Goal: Task Accomplishment & Management: Use online tool/utility

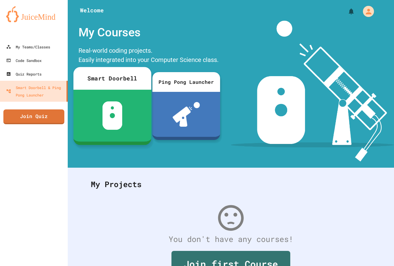
click at [25, 115] on link "Join Quiz" at bounding box center [33, 116] width 61 height 15
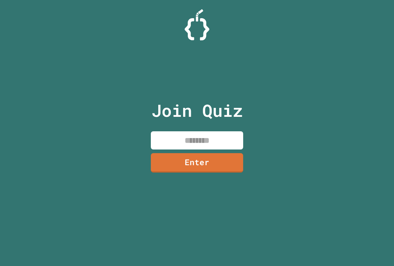
click at [224, 141] on input at bounding box center [197, 140] width 92 height 18
type input "********"
click at [216, 161] on link "Enter" at bounding box center [197, 162] width 93 height 20
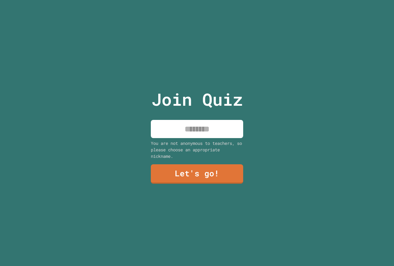
click at [225, 126] on input at bounding box center [197, 129] width 92 height 18
type input "**********"
click at [220, 165] on link "Let's go!" at bounding box center [197, 173] width 91 height 20
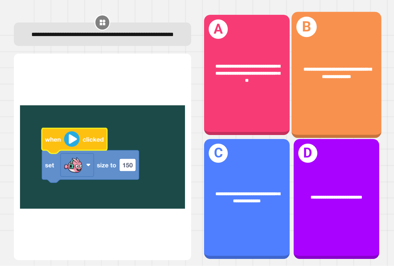
click at [329, 107] on div "**********" at bounding box center [337, 75] width 90 height 126
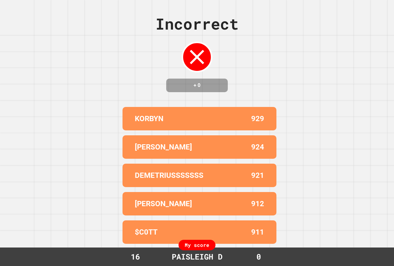
click at [217, 89] on h4 "+ 0" at bounding box center [196, 85] width 49 height 7
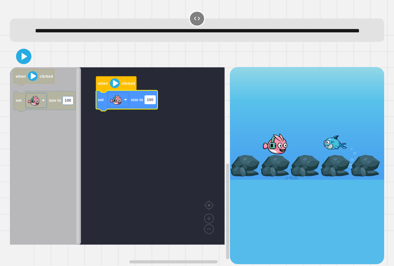
click at [149, 102] on text "100" at bounding box center [150, 100] width 6 height 5
type input "***"
click at [20, 64] on icon at bounding box center [23, 56] width 15 height 15
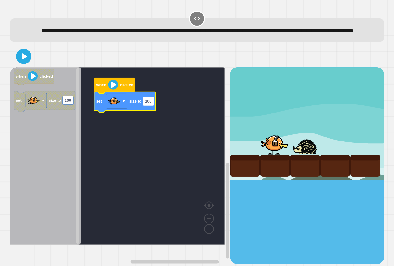
click at [150, 103] on text "100" at bounding box center [148, 101] width 6 height 5
type input "***"
click at [21, 64] on icon at bounding box center [23, 56] width 15 height 15
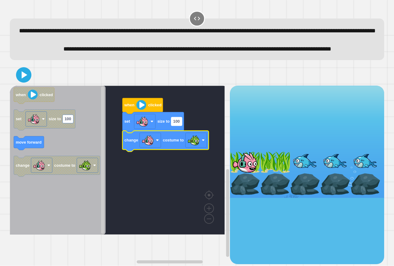
click at [176, 124] on text "100" at bounding box center [176, 121] width 6 height 5
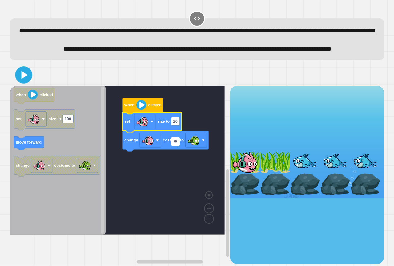
type input "**"
click at [21, 79] on icon at bounding box center [24, 75] width 7 height 9
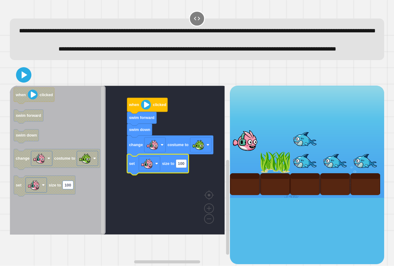
click at [178, 194] on rect "Blockly Workspace" at bounding box center [117, 160] width 215 height 149
click at [184, 175] on icon "Blockly Workspace" at bounding box center [158, 164] width 62 height 21
click at [184, 168] on rect "Blockly Workspace" at bounding box center [181, 163] width 11 height 8
type input "**"
click at [19, 82] on icon at bounding box center [23, 74] width 15 height 15
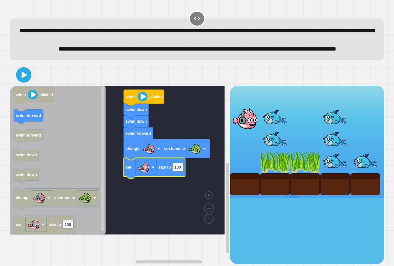
click at [169, 198] on rect "Blockly Workspace" at bounding box center [117, 160] width 215 height 149
click at [180, 178] on icon "Blockly Workspace" at bounding box center [155, 168] width 62 height 21
click at [180, 171] on rect "Blockly Workspace" at bounding box center [177, 167] width 11 height 8
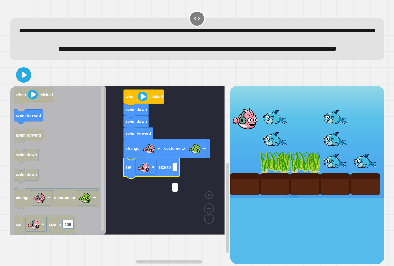
type input "*"
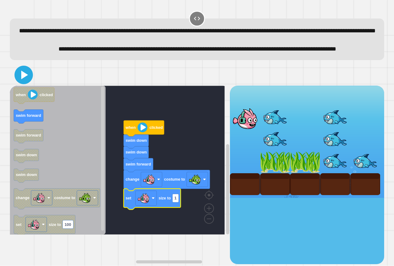
drag, startPoint x: 25, startPoint y: 94, endPoint x: 14, endPoint y: 87, distance: 12.6
click at [23, 82] on icon at bounding box center [23, 74] width 15 height 15
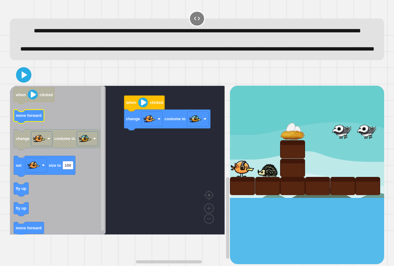
click at [28, 118] on text "move forward" at bounding box center [29, 115] width 26 height 5
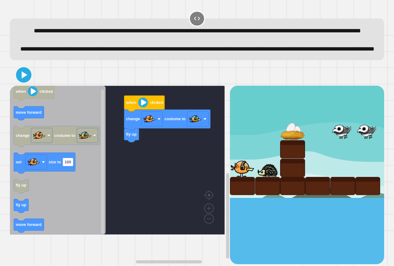
click at [22, 233] on icon "Blockly Workspace" at bounding box center [58, 160] width 96 height 149
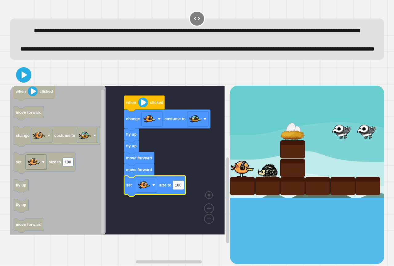
click at [180, 189] on rect "Blockly Workspace" at bounding box center [178, 185] width 11 height 8
type input "*"
click at [24, 82] on icon at bounding box center [23, 74] width 15 height 15
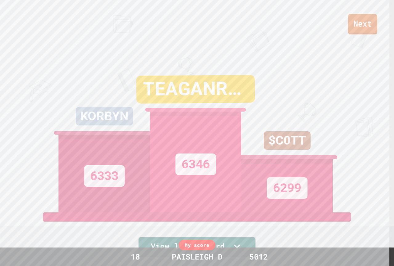
click at [370, 22] on link "Next" at bounding box center [362, 24] width 29 height 20
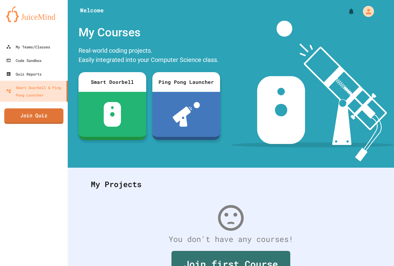
click at [37, 112] on link "Join Quiz" at bounding box center [33, 115] width 59 height 15
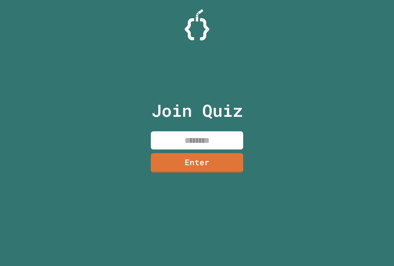
click at [186, 127] on div "Join Quiz Enter" at bounding box center [197, 132] width 104 height 235
click at [185, 130] on div "Join Quiz Enter" at bounding box center [197, 132] width 104 height 235
click at [184, 136] on input at bounding box center [197, 140] width 92 height 18
type input "********"
click at [230, 166] on link "Enter" at bounding box center [197, 162] width 92 height 20
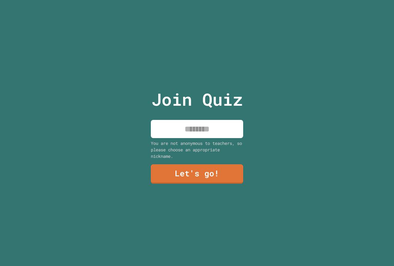
click at [220, 121] on input at bounding box center [197, 129] width 92 height 18
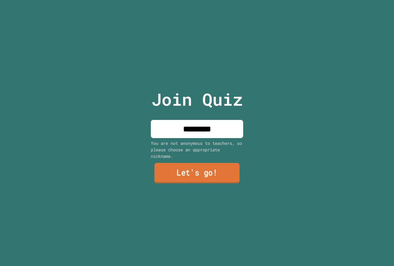
type input "*********"
click at [228, 165] on link "Let's go!" at bounding box center [197, 173] width 93 height 20
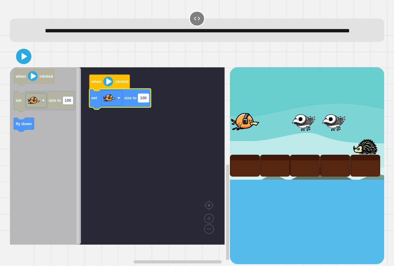
click at [146, 100] on text "100" at bounding box center [143, 98] width 6 height 5
type input "***"
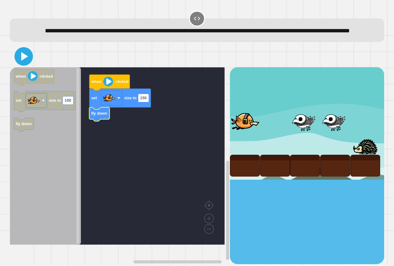
click at [31, 64] on icon at bounding box center [23, 56] width 15 height 15
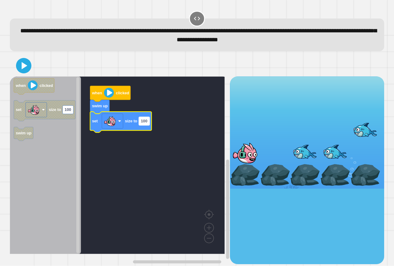
click at [149, 124] on rect "Blockly Workspace" at bounding box center [144, 121] width 11 height 8
type input "***"
click at [22, 71] on icon at bounding box center [23, 65] width 15 height 15
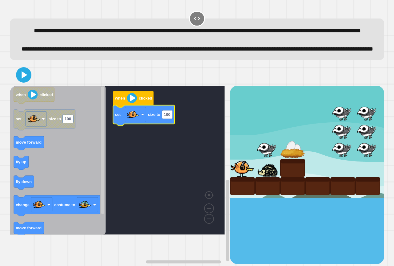
click at [169, 126] on icon "Blockly Workspace" at bounding box center [144, 115] width 62 height 21
click at [170, 119] on rect "Blockly Workspace" at bounding box center [167, 114] width 11 height 8
type input "*"
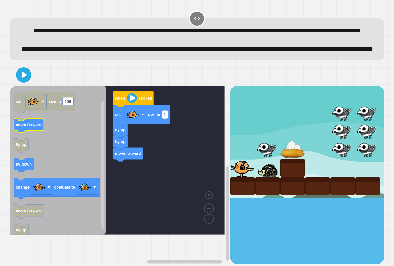
click at [33, 136] on icon "Blockly Workspace" at bounding box center [58, 160] width 96 height 149
click at [104, 182] on div "when clicked set size to 1 fly up fly up move forward when clicked set size to …" at bounding box center [120, 175] width 220 height 178
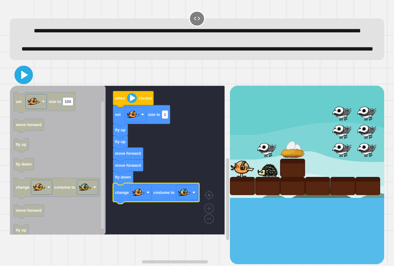
click at [28, 82] on icon at bounding box center [23, 74] width 15 height 15
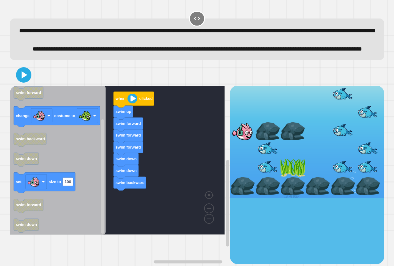
click at [30, 147] on g "swim backward" at bounding box center [30, 140] width 33 height 14
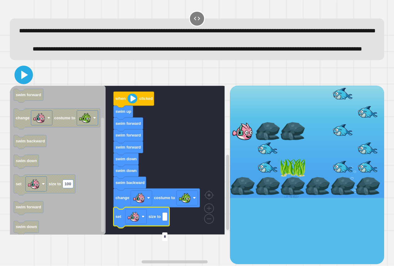
type input "*"
drag, startPoint x: 25, startPoint y: 97, endPoint x: 26, endPoint y: 103, distance: 5.8
click at [26, 84] on button at bounding box center [23, 75] width 18 height 18
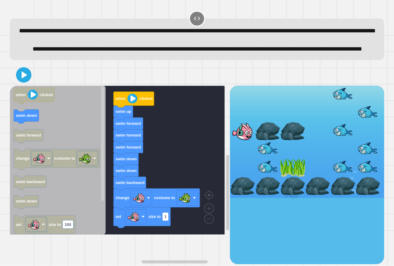
click at [32, 143] on g "when clicked swim down swim forward change costume to swim backward swim down s…" at bounding box center [57, 181] width 86 height 188
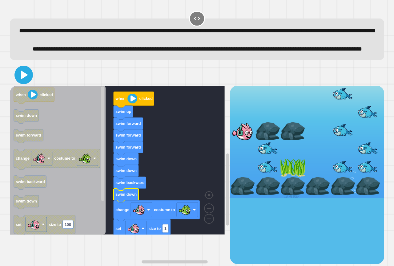
click at [25, 79] on icon at bounding box center [24, 75] width 7 height 9
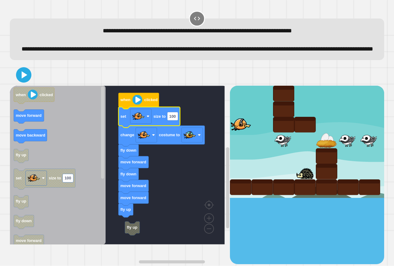
click at [173, 128] on icon "Blockly Workspace" at bounding box center [150, 117] width 62 height 21
click at [171, 120] on rect "Blockly Workspace" at bounding box center [172, 116] width 11 height 8
type input "**"
click at [29, 82] on icon at bounding box center [23, 74] width 15 height 15
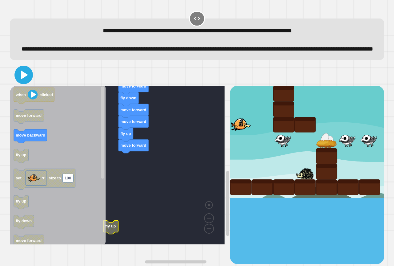
drag, startPoint x: 19, startPoint y: 88, endPoint x: 24, endPoint y: 89, distance: 4.4
click at [21, 82] on icon at bounding box center [23, 74] width 15 height 15
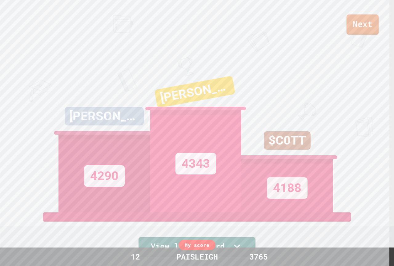
click at [372, 25] on link "Next" at bounding box center [363, 24] width 32 height 20
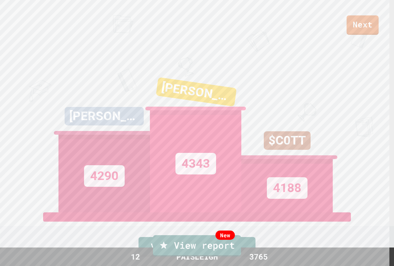
drag, startPoint x: 357, startPoint y: 8, endPoint x: 365, endPoint y: 15, distance: 10.7
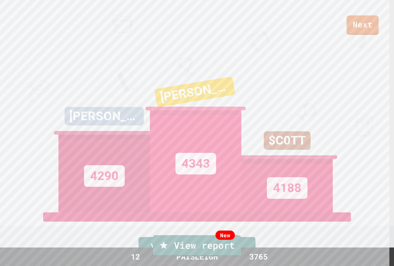
drag, startPoint x: 291, startPoint y: 76, endPoint x: 305, endPoint y: 79, distance: 14.3
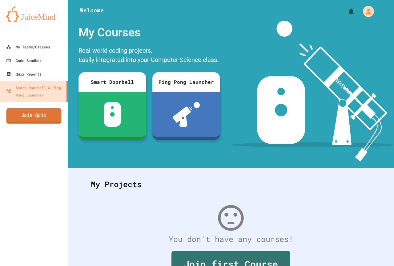
click at [28, 120] on link "Join Quiz" at bounding box center [33, 115] width 55 height 15
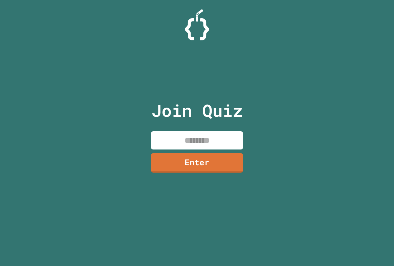
click at [159, 139] on input at bounding box center [197, 140] width 92 height 18
type input "********"
click at [209, 159] on link "Enter" at bounding box center [197, 162] width 94 height 20
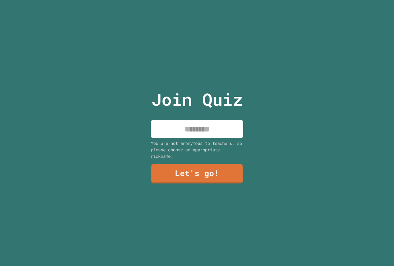
drag, startPoint x: 227, startPoint y: 138, endPoint x: 230, endPoint y: 138, distance: 3.1
click at [230, 140] on div "You are not anonymous to teachers, so please choose an appropriate nickname." at bounding box center [197, 149] width 92 height 19
click at [240, 127] on input at bounding box center [197, 129] width 92 height 18
type input "*"
type input "*********"
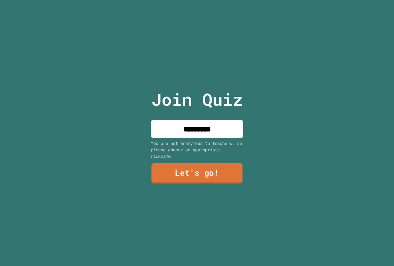
click at [176, 178] on link "Let's go!" at bounding box center [197, 173] width 91 height 20
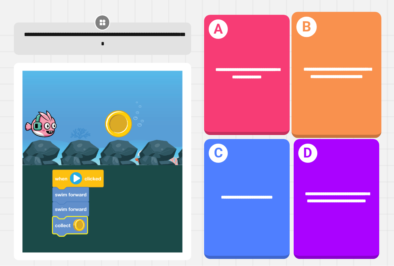
click at [310, 85] on div "**********" at bounding box center [337, 73] width 90 height 34
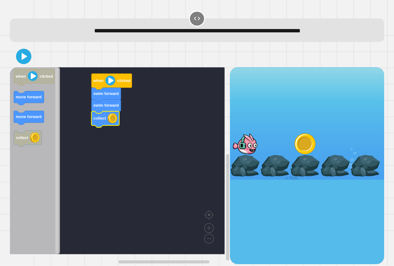
click at [23, 68] on icon "Blockly Workspace" at bounding box center [35, 160] width 50 height 187
click at [23, 55] on icon at bounding box center [24, 56] width 7 height 9
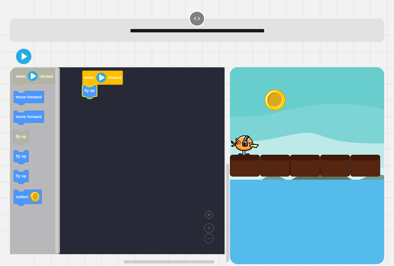
click at [62, 150] on div "when clicked fly up when clicked move forward move forward fly up fly up fly up…" at bounding box center [120, 165] width 220 height 197
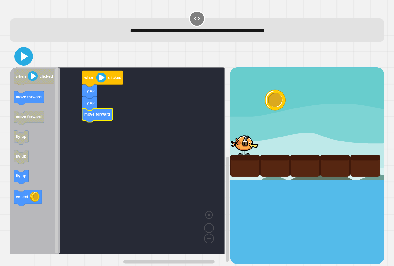
click at [26, 60] on icon at bounding box center [23, 56] width 15 height 15
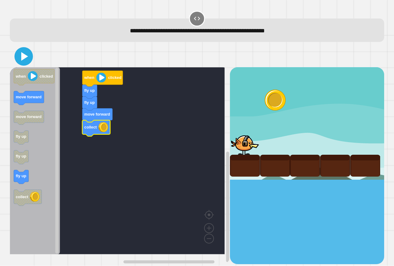
click at [23, 61] on icon at bounding box center [23, 56] width 15 height 15
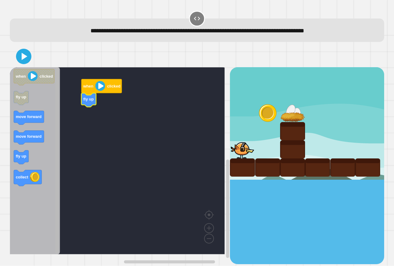
click at [45, 116] on div "when clicked fly up when clicked fly up move forward move forward fly up collect" at bounding box center [120, 165] width 220 height 197
click at [27, 152] on icon "when clicked fly up move forward move forward fly up collect" at bounding box center [35, 160] width 50 height 187
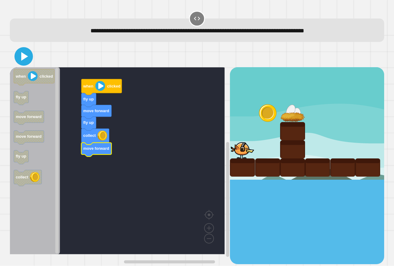
click at [23, 54] on icon at bounding box center [23, 56] width 15 height 15
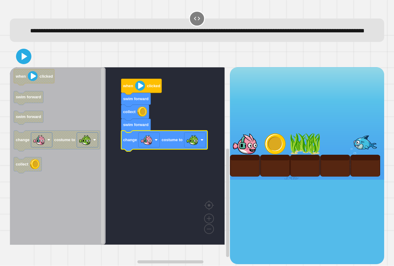
drag, startPoint x: 18, startPoint y: 22, endPoint x: 20, endPoint y: 40, distance: 18.0
click at [20, 33] on div "**********" at bounding box center [197, 26] width 379 height 36
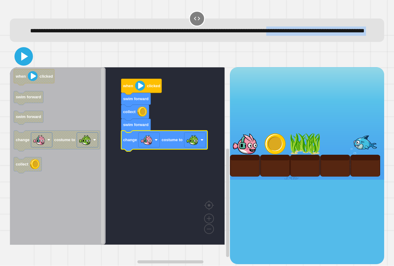
drag, startPoint x: 23, startPoint y: 57, endPoint x: 26, endPoint y: 63, distance: 6.6
click at [26, 63] on div "**********" at bounding box center [197, 137] width 379 height 258
click at [28, 64] on icon at bounding box center [23, 56] width 15 height 15
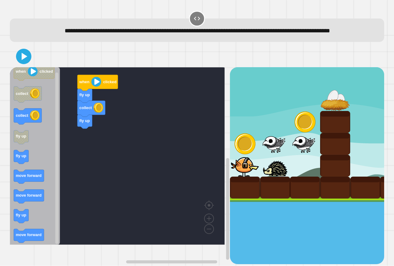
click at [92, 161] on div "fly up collect fly up when clicked when clicked collect collect fly up fly up m…" at bounding box center [120, 165] width 220 height 197
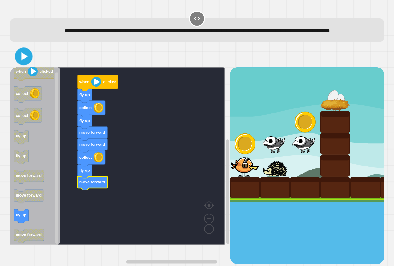
click at [23, 64] on icon at bounding box center [24, 57] width 14 height 14
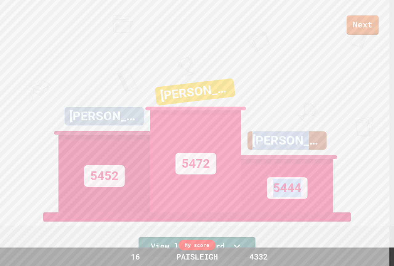
drag, startPoint x: 270, startPoint y: 132, endPoint x: 233, endPoint y: 66, distance: 75.0
click at [237, 73] on div "[PERSON_NAME] 5452 [PERSON_NAME] 5472 AIDEN 5444" at bounding box center [197, 135] width 277 height 154
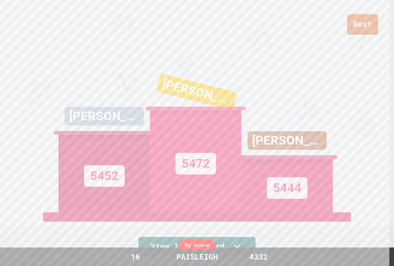
click at [373, 26] on link "Next" at bounding box center [362, 24] width 31 height 20
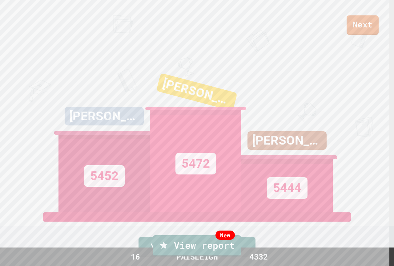
drag, startPoint x: 369, startPoint y: 5, endPoint x: 371, endPoint y: 14, distance: 9.5
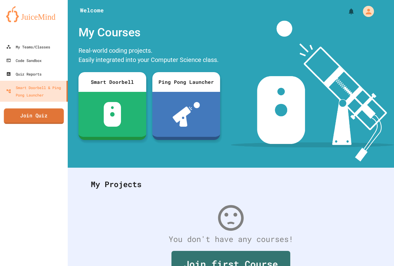
click at [21, 118] on link "Join Quiz" at bounding box center [34, 115] width 60 height 15
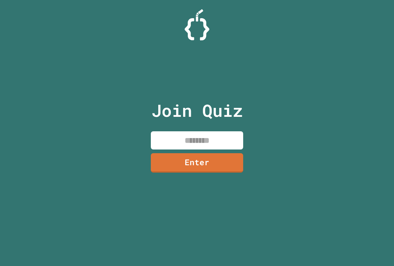
drag, startPoint x: 180, startPoint y: 140, endPoint x: 177, endPoint y: 137, distance: 3.5
click at [180, 140] on input at bounding box center [197, 140] width 92 height 18
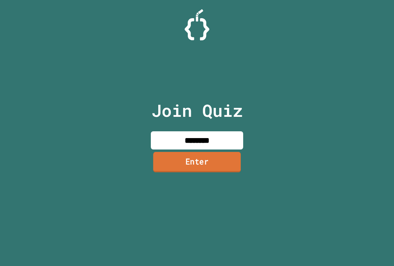
type input "********"
click at [216, 166] on link "Enter" at bounding box center [196, 162] width 89 height 20
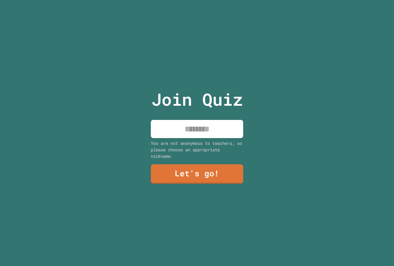
click at [202, 124] on input at bounding box center [197, 129] width 92 height 18
type input "*********"
click at [213, 176] on link "Let's go!" at bounding box center [197, 173] width 94 height 20
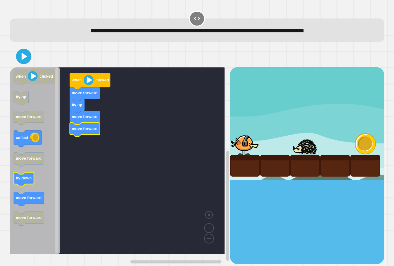
drag, startPoint x: 9, startPoint y: 160, endPoint x: 15, endPoint y: 173, distance: 14.5
click at [17, 173] on div "when clicked move forward fly up move forward move forward when clicked fly up …" at bounding box center [197, 155] width 379 height 222
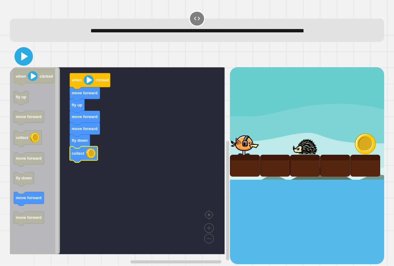
drag, startPoint x: 17, startPoint y: 60, endPoint x: 20, endPoint y: 64, distance: 5.5
click at [18, 62] on icon at bounding box center [23, 56] width 15 height 15
drag, startPoint x: 5, startPoint y: 200, endPoint x: 21, endPoint y: 201, distance: 15.4
click at [20, 201] on div "**********" at bounding box center [197, 133] width 394 height 266
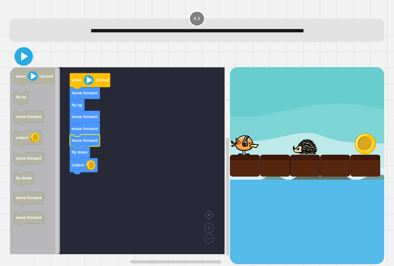
click at [29, 65] on button at bounding box center [23, 56] width 18 height 18
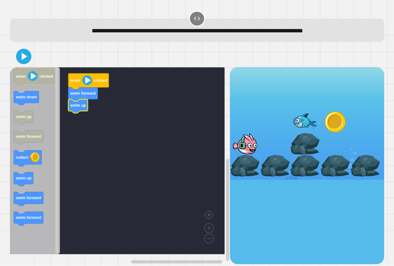
click at [37, 185] on icon "Blockly Workspace" at bounding box center [35, 160] width 50 height 187
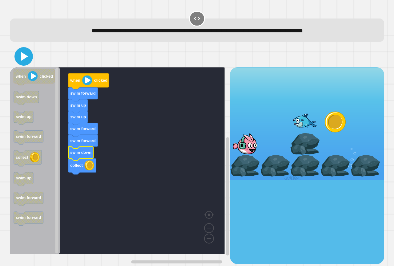
drag, startPoint x: 30, startPoint y: 56, endPoint x: 38, endPoint y: 54, distance: 8.3
click at [31, 56] on button at bounding box center [23, 56] width 18 height 18
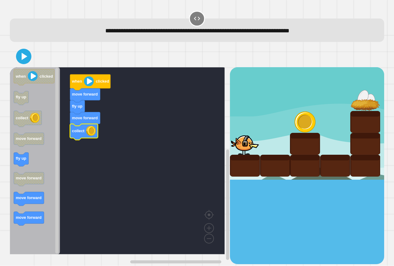
click at [37, 157] on icon "Blockly Workspace" at bounding box center [35, 160] width 50 height 187
click at [59, 180] on div "when clicked move forward fly up move forward collect fly up when clicked fly u…" at bounding box center [120, 165] width 220 height 197
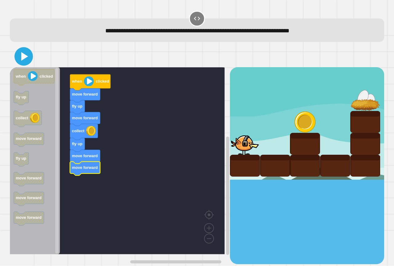
drag, startPoint x: 27, startPoint y: 54, endPoint x: 25, endPoint y: 45, distance: 9.1
click at [26, 49] on button at bounding box center [23, 56] width 18 height 18
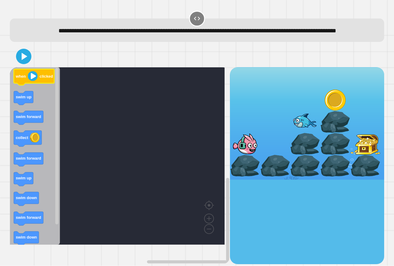
click at [35, 88] on div "when clicked swim up swim forward collect swim forward swim up swim down swim f…" at bounding box center [120, 165] width 220 height 197
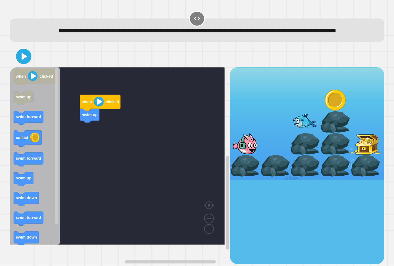
click at [33, 120] on icon "Blockly Workspace" at bounding box center [35, 155] width 50 height 177
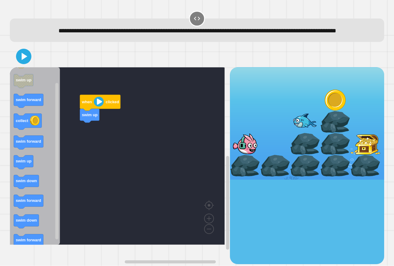
click at [79, 141] on rect "Blockly Workspace" at bounding box center [117, 155] width 215 height 177
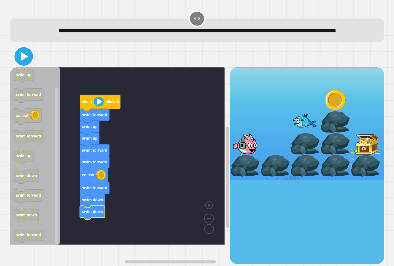
click at [28, 64] on icon at bounding box center [23, 56] width 15 height 15
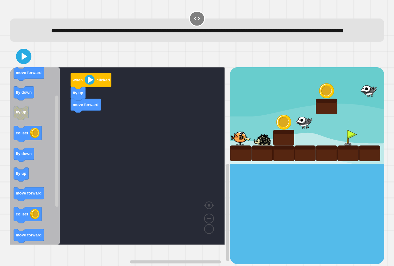
click at [56, 210] on div "when clicked fly up move forward when clicked move forward move forward fly dow…" at bounding box center [120, 165] width 220 height 197
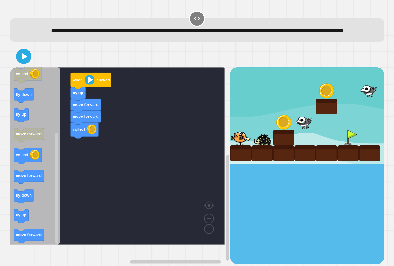
click at [65, 184] on div "when clicked fly up move forward move forward collect when clicked move forward…" at bounding box center [120, 165] width 220 height 197
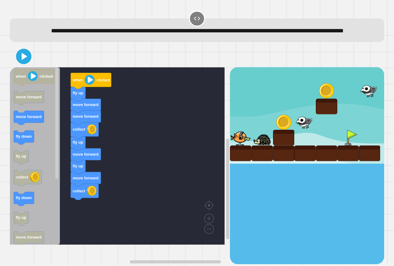
click at [64, 218] on div "when clicked fly up move forward move forward collect fly up move forward fly u…" at bounding box center [120, 165] width 220 height 197
click at [75, 198] on div "when clicked fly up move forward move forward collect fly up move forward fly u…" at bounding box center [120, 165] width 220 height 197
click at [44, 177] on icon "when clicked move forward move forward fly down fly up collect fly down fly up …" at bounding box center [35, 155] width 50 height 177
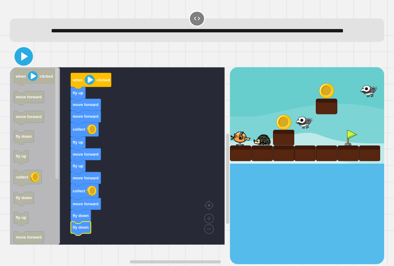
click at [24, 63] on icon at bounding box center [23, 56] width 15 height 15
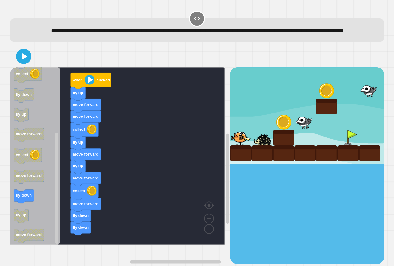
click at [26, 192] on g "when clicked move forward move forward fly down fly up collect fly down fly up …" at bounding box center [34, 104] width 41 height 277
drag, startPoint x: 37, startPoint y: 55, endPoint x: 27, endPoint y: 66, distance: 15.3
click at [27, 66] on div "when clicked fly up move forward move forward collect fly up move forward fly u…" at bounding box center [197, 155] width 379 height 222
click at [22, 61] on icon at bounding box center [24, 56] width 7 height 9
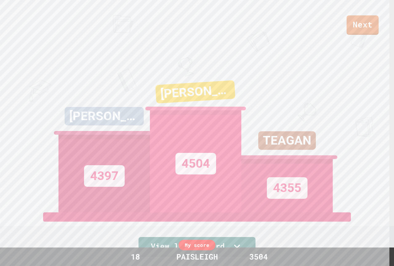
scroll to position [123, 0]
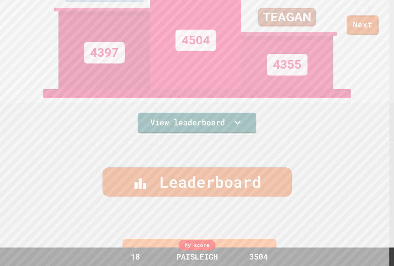
click at [231, 118] on icon at bounding box center [237, 122] width 12 height 13
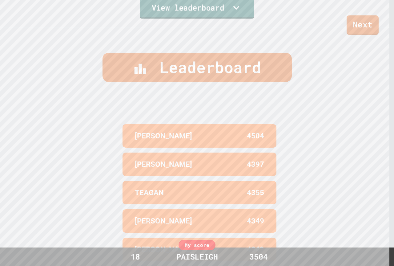
scroll to position [264, 0]
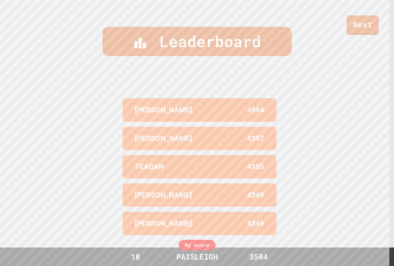
click at [379, 27] on div "Next" at bounding box center [197, 17] width 394 height 35
click at [368, 28] on link "Next" at bounding box center [362, 24] width 31 height 20
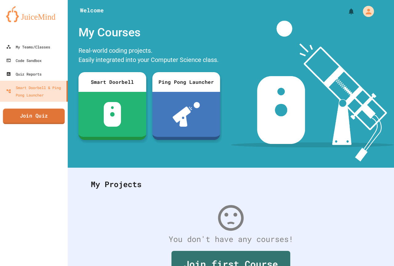
click at [40, 118] on link "Join Quiz" at bounding box center [34, 115] width 62 height 15
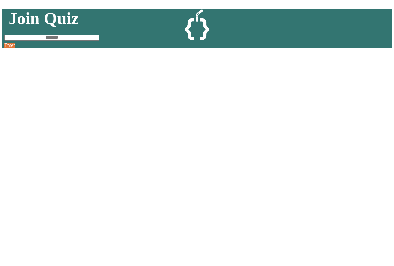
click at [99, 41] on input at bounding box center [51, 37] width 95 height 6
type input "********"
click at [15, 48] on link "Enter" at bounding box center [9, 45] width 11 height 5
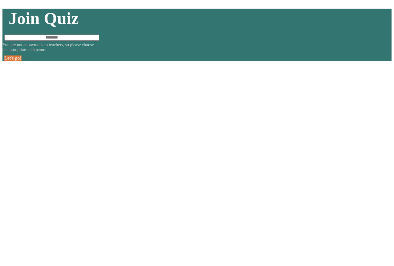
drag, startPoint x: 195, startPoint y: 128, endPoint x: 182, endPoint y: 118, distance: 16.1
click at [99, 41] on input at bounding box center [51, 37] width 95 height 6
type input "*********"
click at [22, 61] on link "Let's go!" at bounding box center [12, 57] width 17 height 5
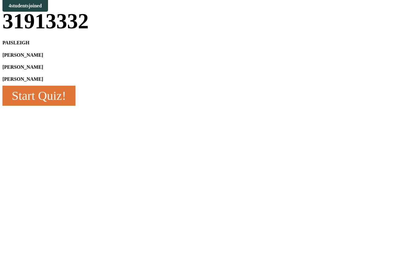
click at [75, 106] on link "Start Quiz!" at bounding box center [38, 96] width 73 height 20
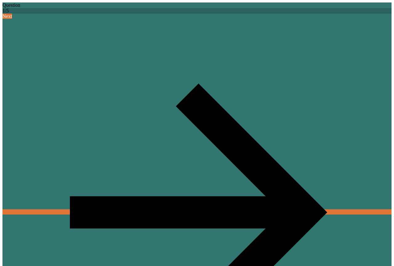
type input "***"
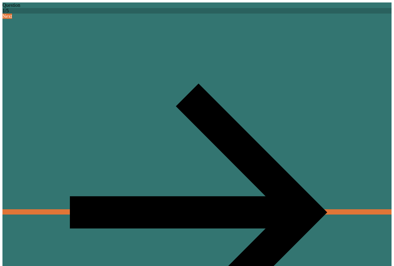
click at [347, 14] on link "Next" at bounding box center [196, 114] width 389 height 201
click at [0, 0] on html "**********" at bounding box center [197, 133] width 394 height 266
drag, startPoint x: 269, startPoint y: 178, endPoint x: 292, endPoint y: 173, distance: 23.0
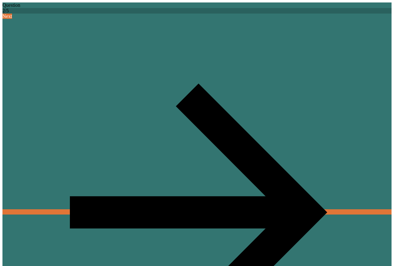
click at [332, 14] on link "Next" at bounding box center [196, 114] width 389 height 201
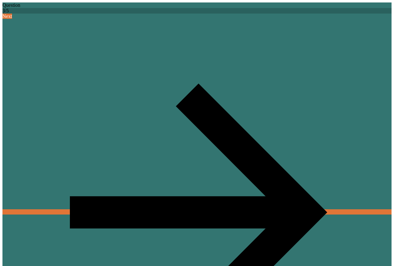
drag, startPoint x: 315, startPoint y: 191, endPoint x: 237, endPoint y: 161, distance: 83.3
